Goal: Navigation & Orientation: Find specific page/section

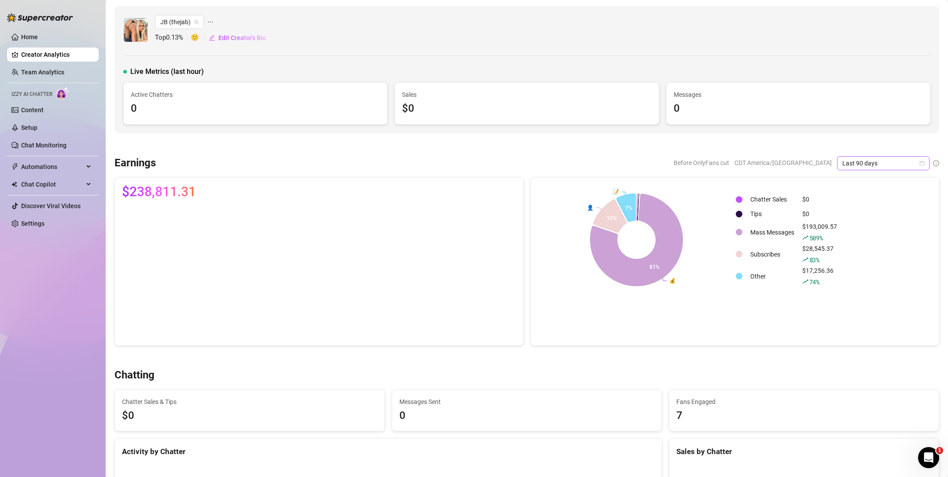
click at [881, 159] on span "Last 90 days" at bounding box center [883, 163] width 82 height 13
click at [875, 237] on div "Custom date" at bounding box center [883, 238] width 78 height 10
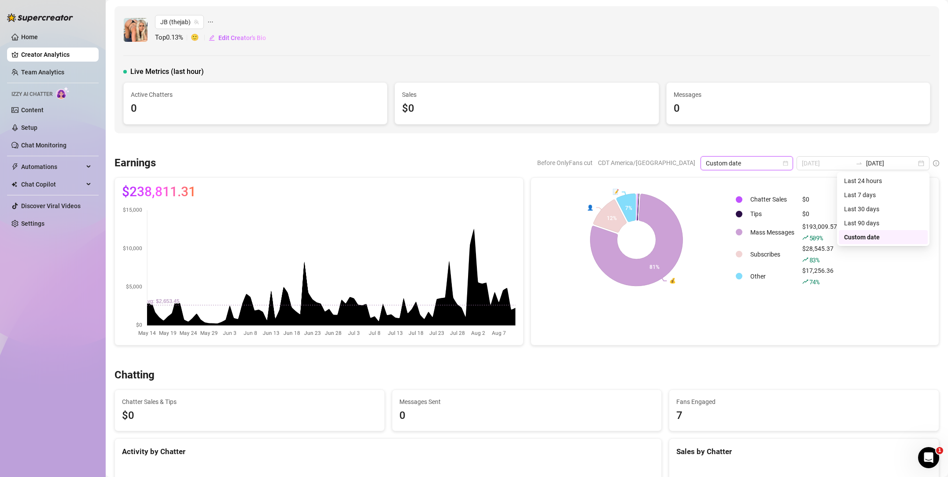
type input "[DATE]"
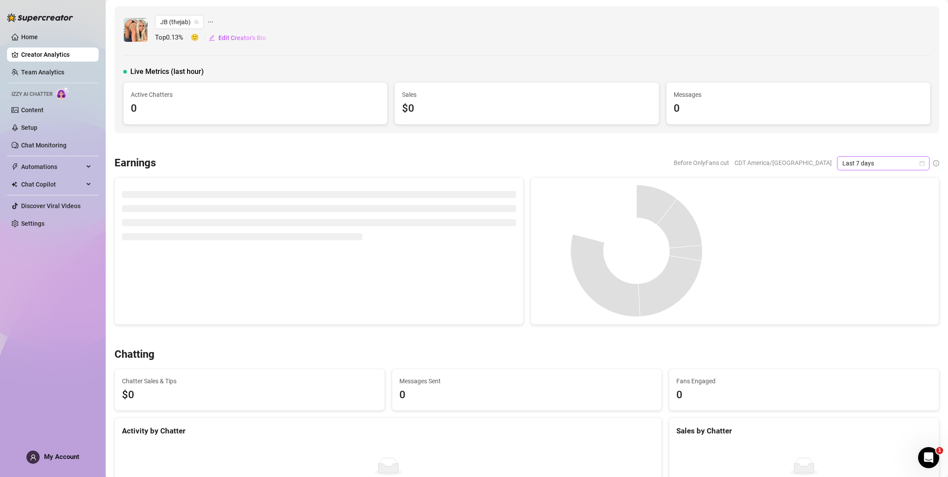
click at [860, 165] on span "Last 7 days" at bounding box center [883, 163] width 82 height 13
click at [854, 237] on div "Custom date" at bounding box center [883, 238] width 78 height 10
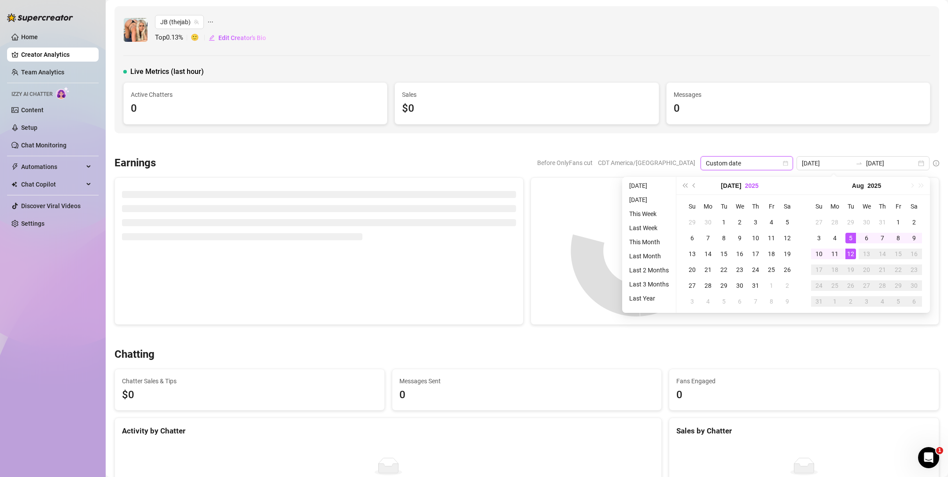
click at [745, 182] on button "2025" at bounding box center [752, 186] width 14 height 18
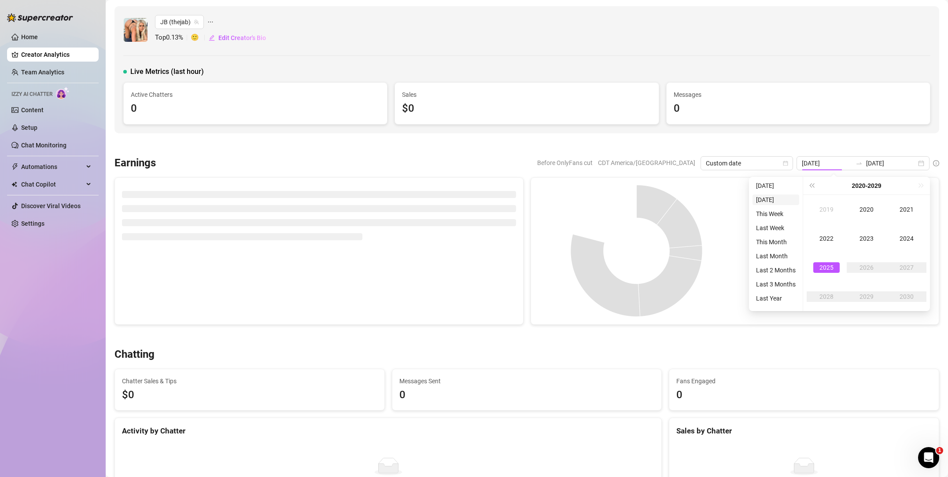
type input "2025-08-11"
type input "2019-07-12"
type input "[DATE]"
click at [860, 207] on div "2020" at bounding box center [866, 209] width 26 height 11
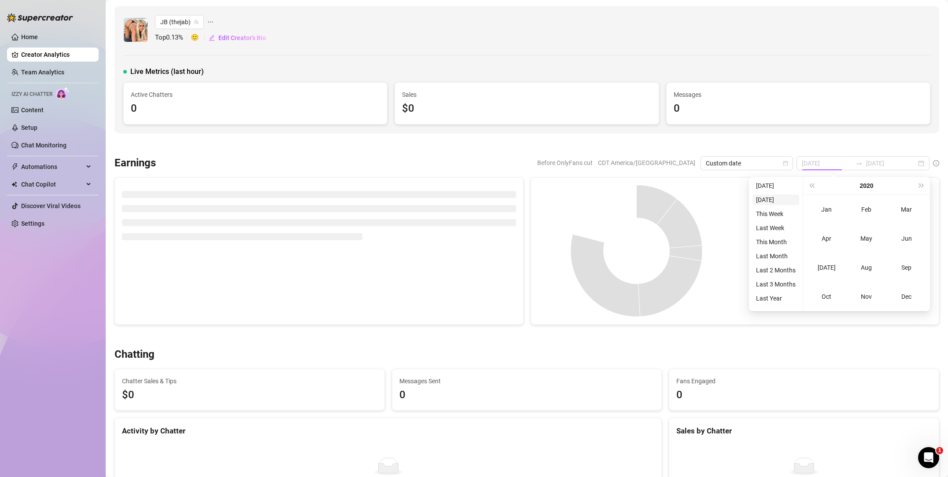
type input "2025-08-11"
type input "2020-07-12"
type input "[DATE]"
click at [828, 209] on div "Jan" at bounding box center [826, 209] width 26 height 11
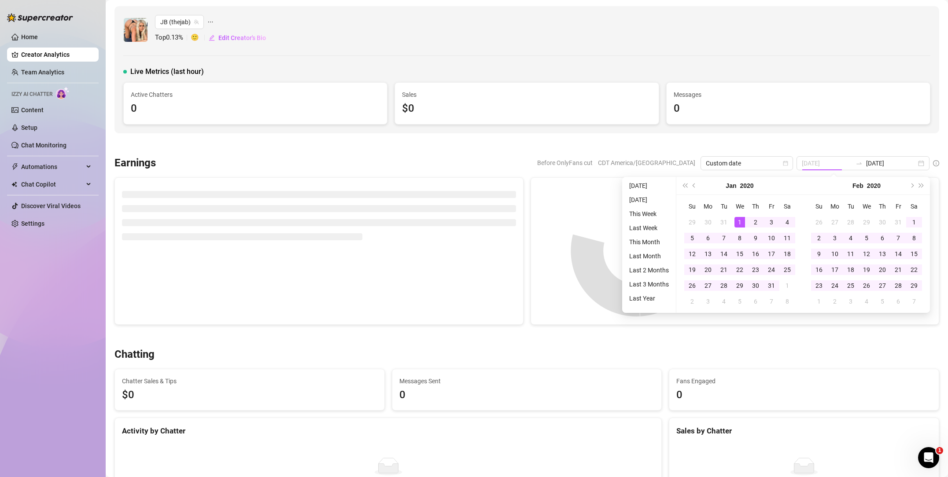
click at [743, 222] on div "1" at bounding box center [740, 222] width 11 height 11
type input "2025-08-05"
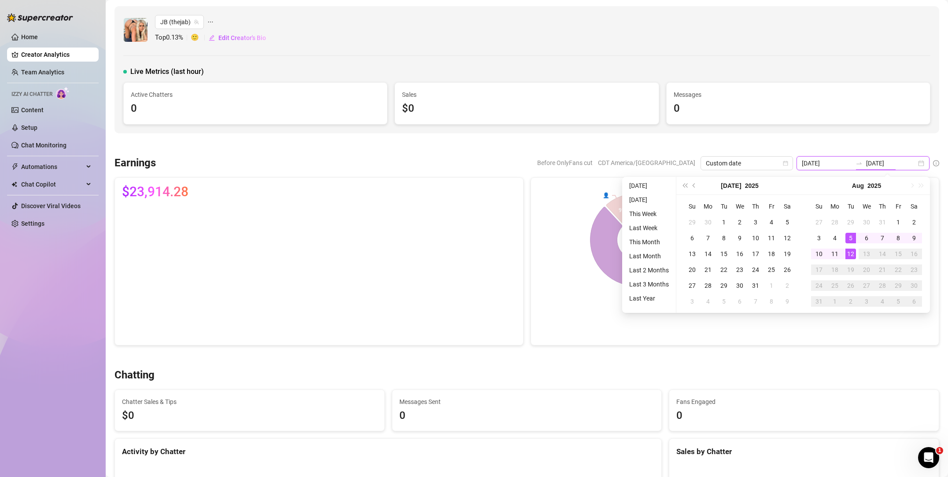
type input "[DATE]"
click at [853, 253] on div "12" at bounding box center [850, 254] width 11 height 11
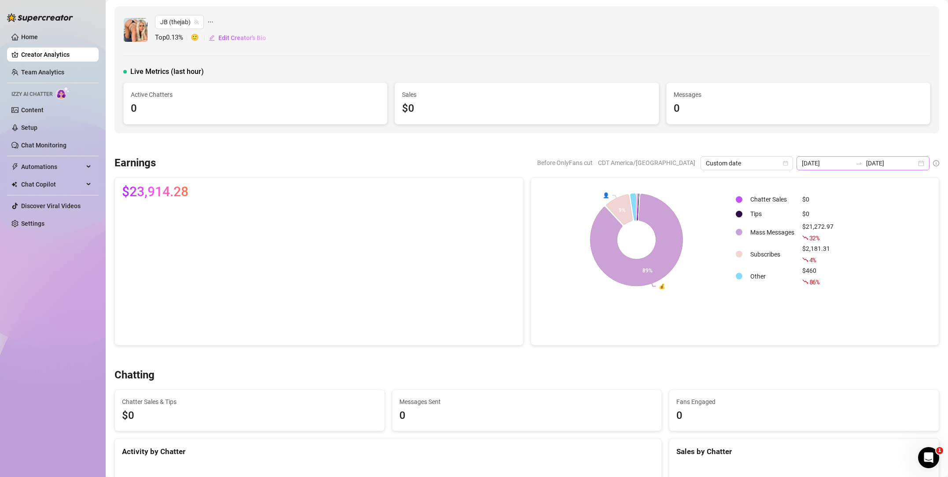
click at [863, 162] on icon "swap-right" at bounding box center [859, 163] width 7 height 7
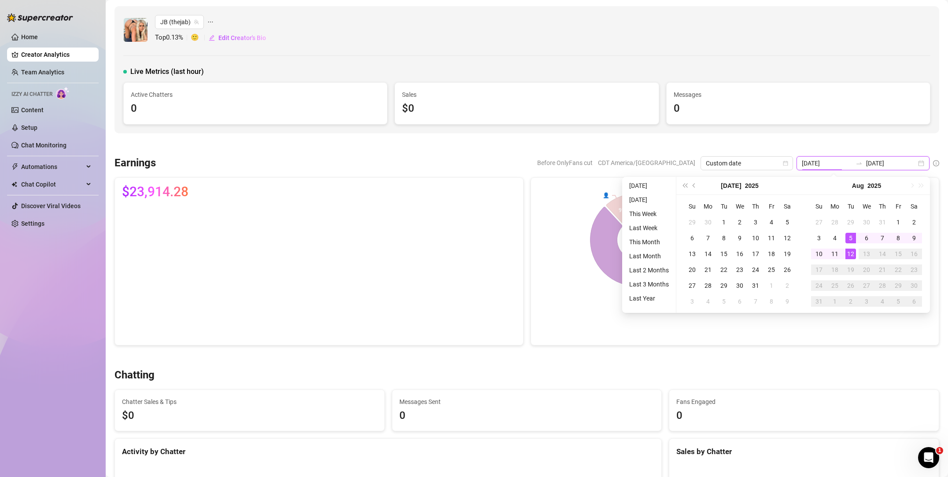
click at [893, 162] on input "[DATE]" at bounding box center [891, 164] width 50 height 10
click at [840, 162] on input "2025-08-05" at bounding box center [827, 164] width 50 height 10
click at [745, 188] on button "2025" at bounding box center [752, 186] width 14 height 18
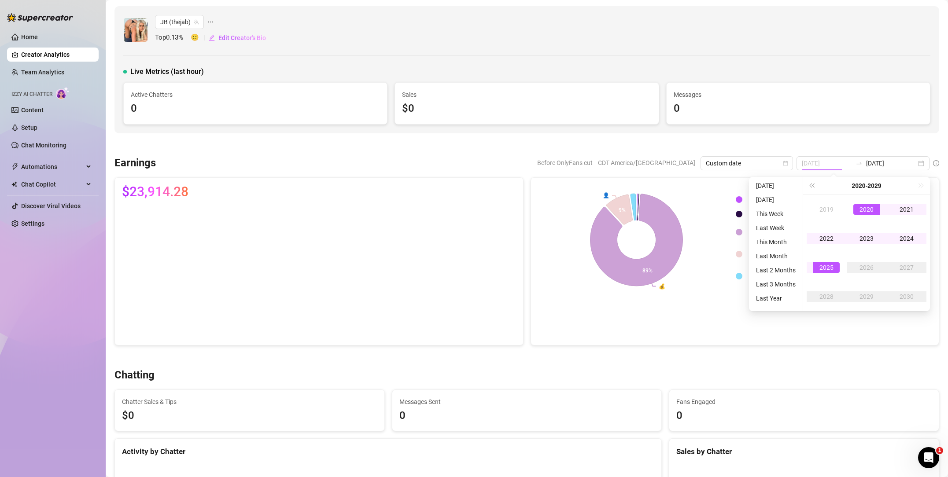
click at [860, 209] on div "2020" at bounding box center [866, 209] width 26 height 11
click at [823, 211] on div "Jan" at bounding box center [826, 209] width 26 height 11
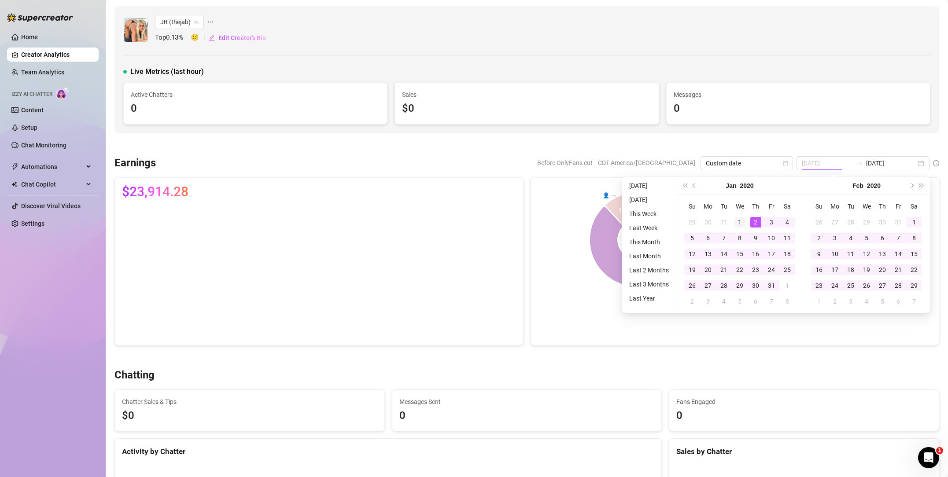
type input "2020-01-01"
click at [739, 221] on div "1" at bounding box center [740, 222] width 11 height 11
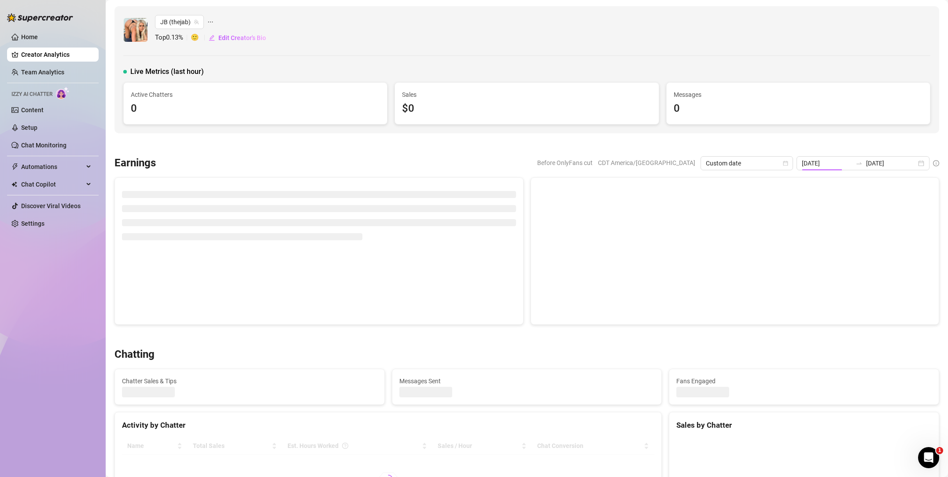
type input "2020-01-01"
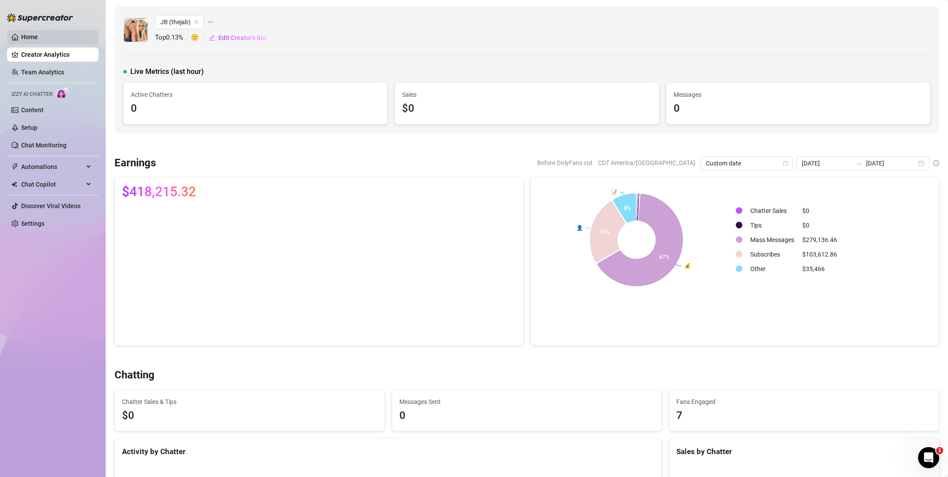
click at [38, 38] on link "Home" at bounding box center [29, 36] width 17 height 7
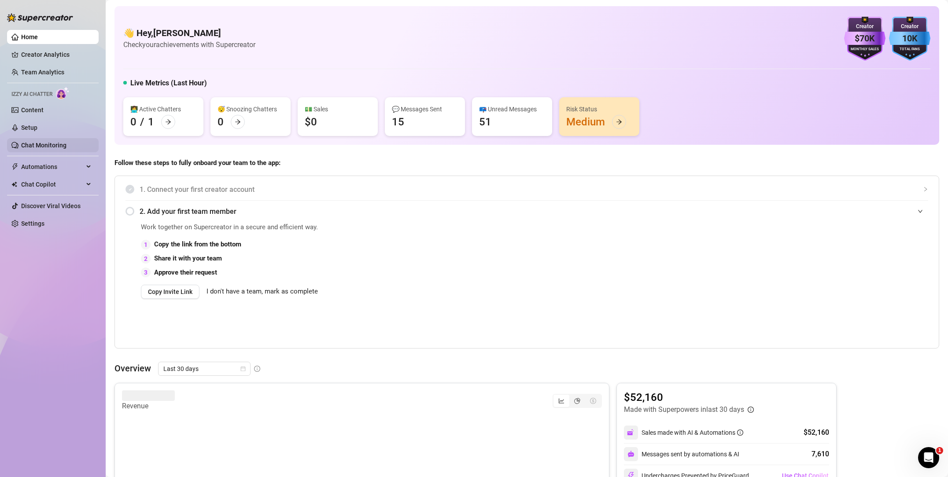
click at [41, 143] on link "Chat Monitoring" at bounding box center [43, 145] width 45 height 7
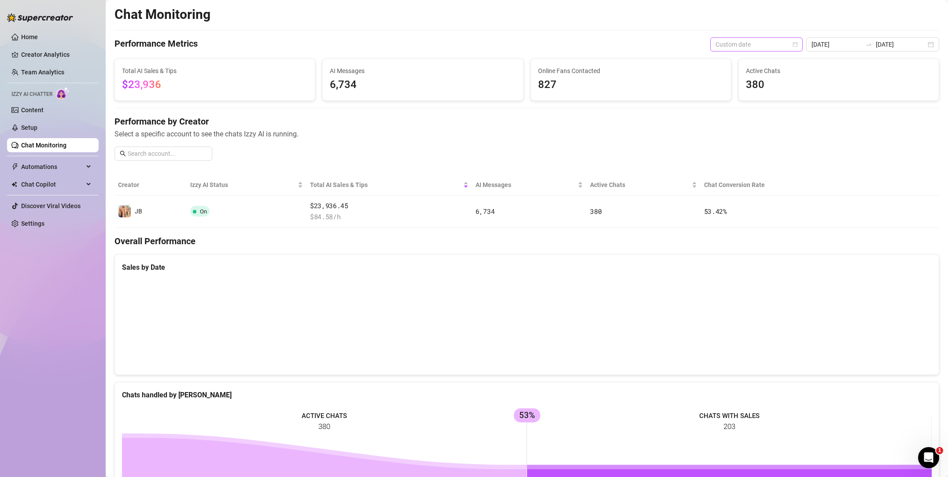
click at [777, 42] on span "Custom date" at bounding box center [757, 44] width 82 height 13
click at [770, 100] on div "Last 90 days" at bounding box center [777, 105] width 78 height 10
click at [36, 70] on link "Team Analytics" at bounding box center [42, 72] width 43 height 7
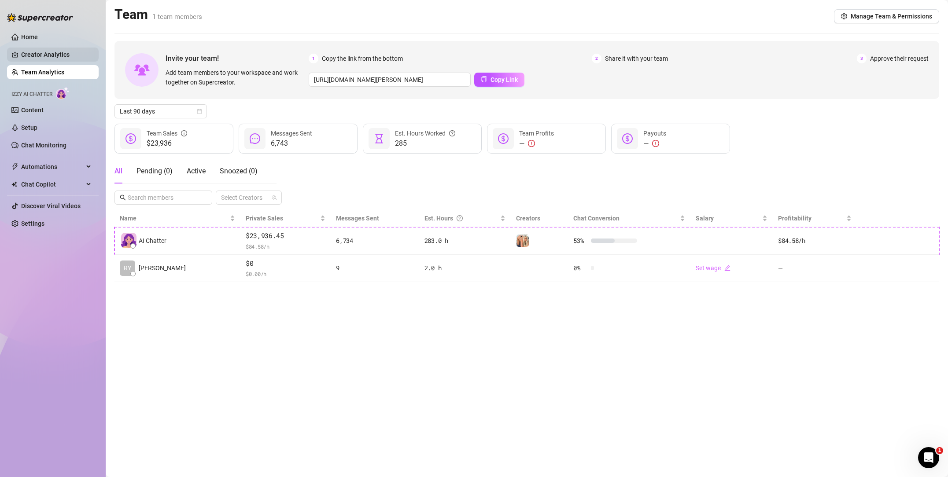
click at [61, 57] on link "Creator Analytics" at bounding box center [56, 55] width 70 height 14
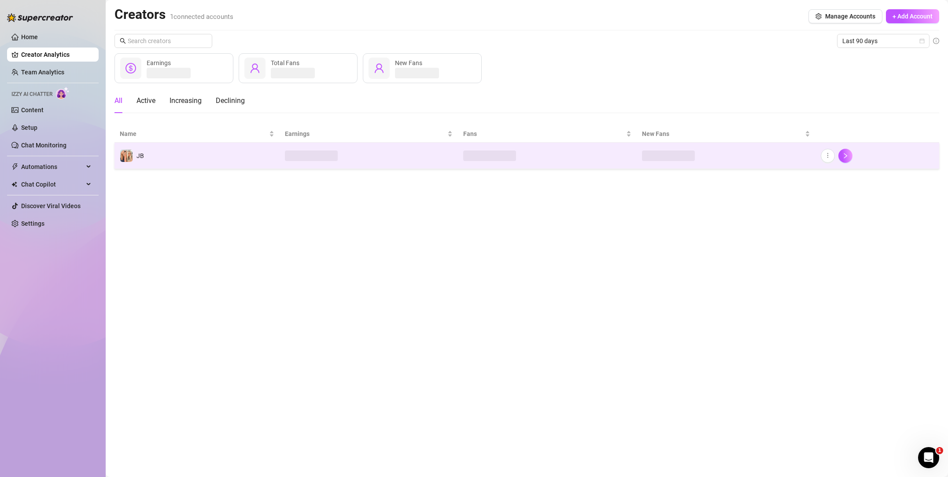
click at [247, 159] on td "JB" at bounding box center [196, 156] width 165 height 26
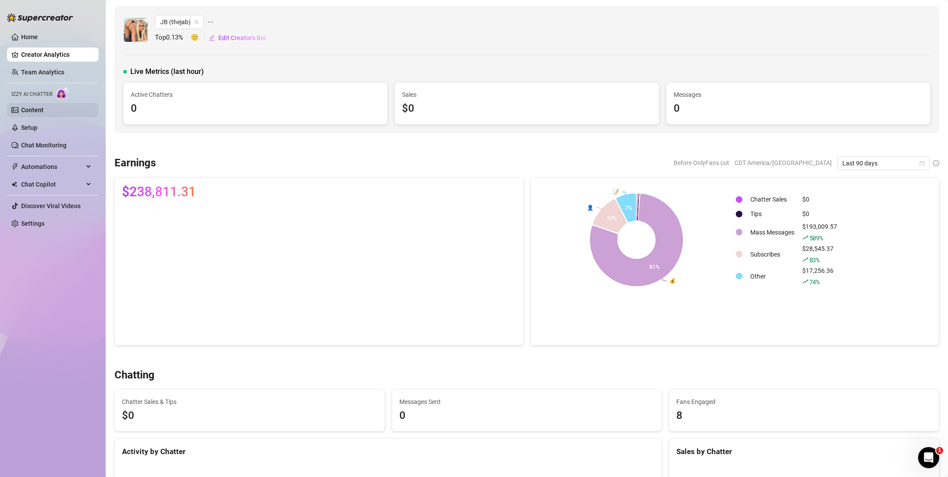
click at [42, 114] on link "Content" at bounding box center [32, 110] width 22 height 7
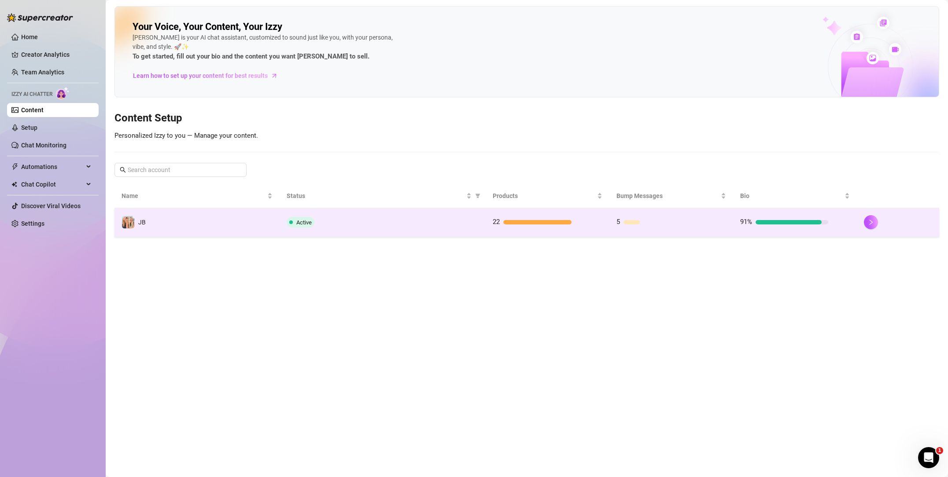
click at [201, 220] on td "JB" at bounding box center [196, 222] width 165 height 29
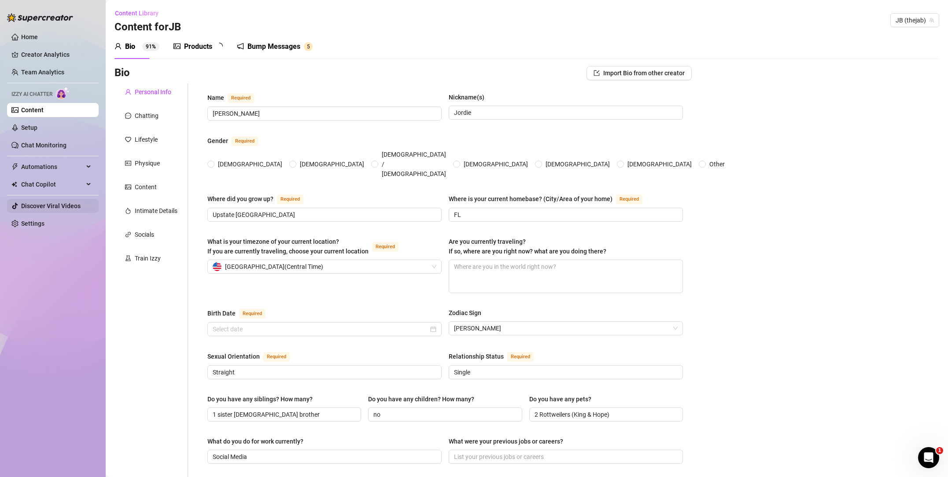
radio input "true"
type input "August 13th, 1999"
click at [57, 145] on link "Chat Monitoring" at bounding box center [43, 145] width 45 height 7
